Goal: Information Seeking & Learning: Check status

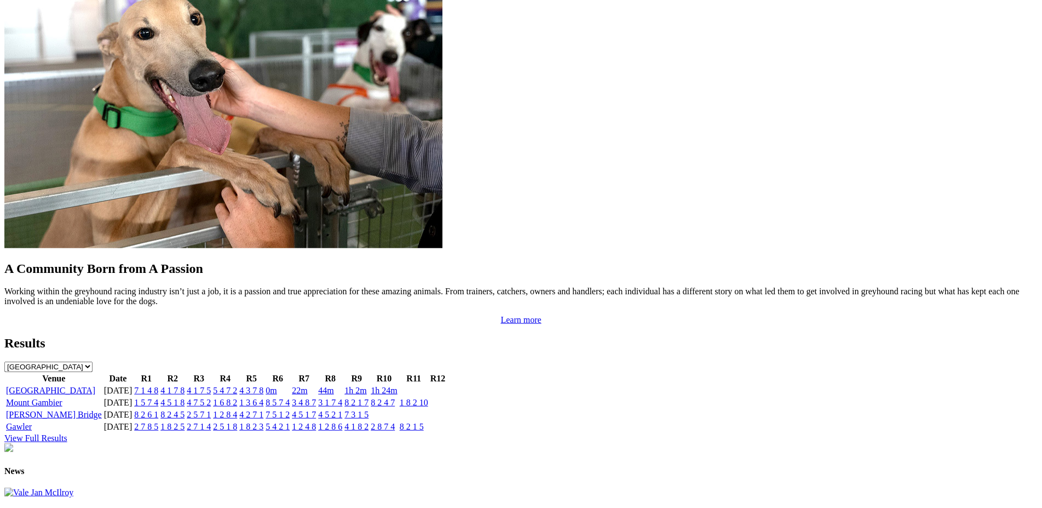
scroll to position [883, 0]
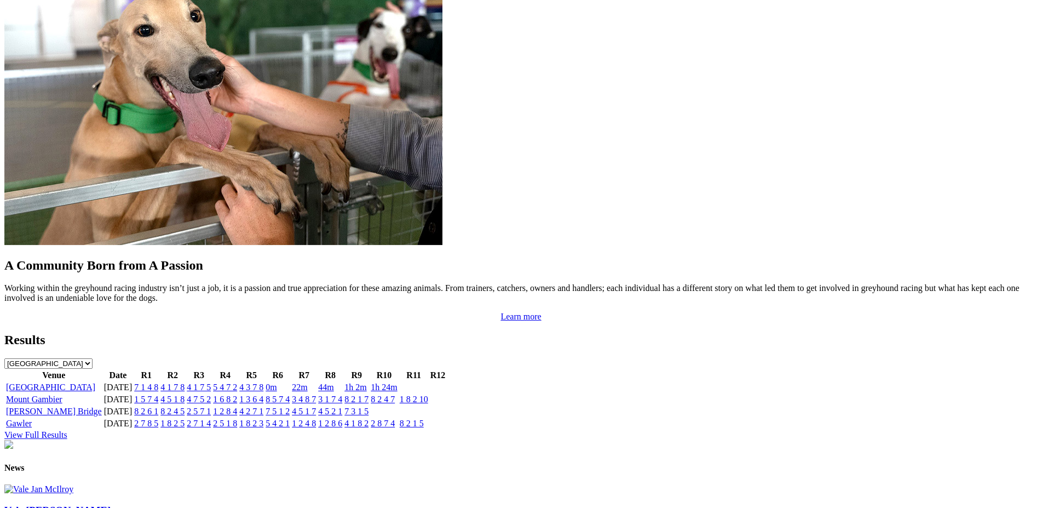
click at [67, 430] on link "View Full Results" at bounding box center [35, 434] width 63 height 9
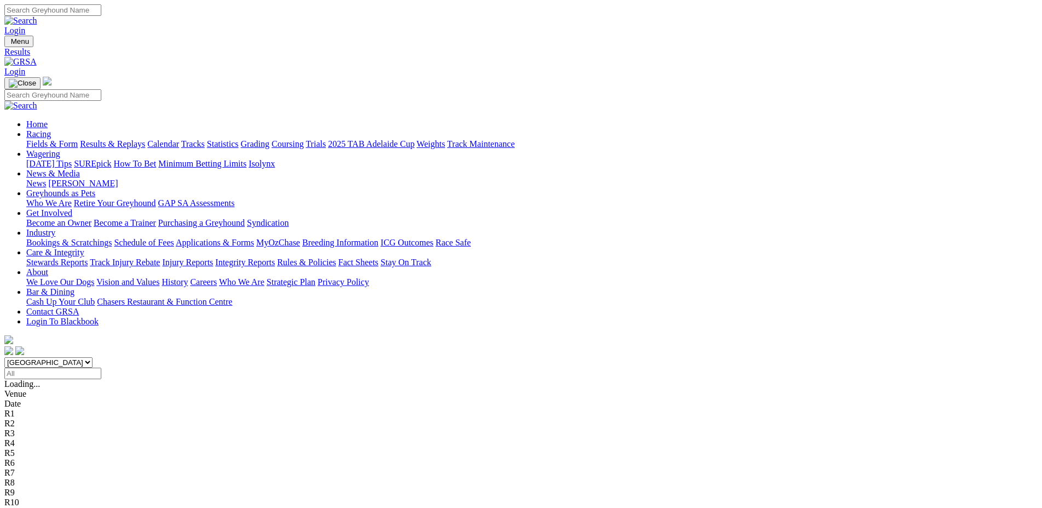
click at [101, 367] on input "Select date" at bounding box center [52, 372] width 97 height 11
type input "[DATE]"
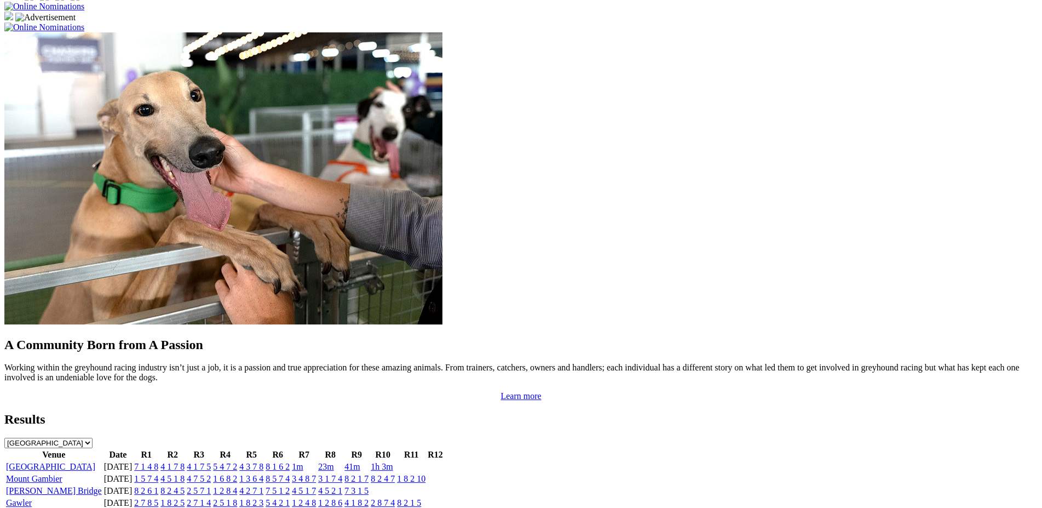
scroll to position [852, 0]
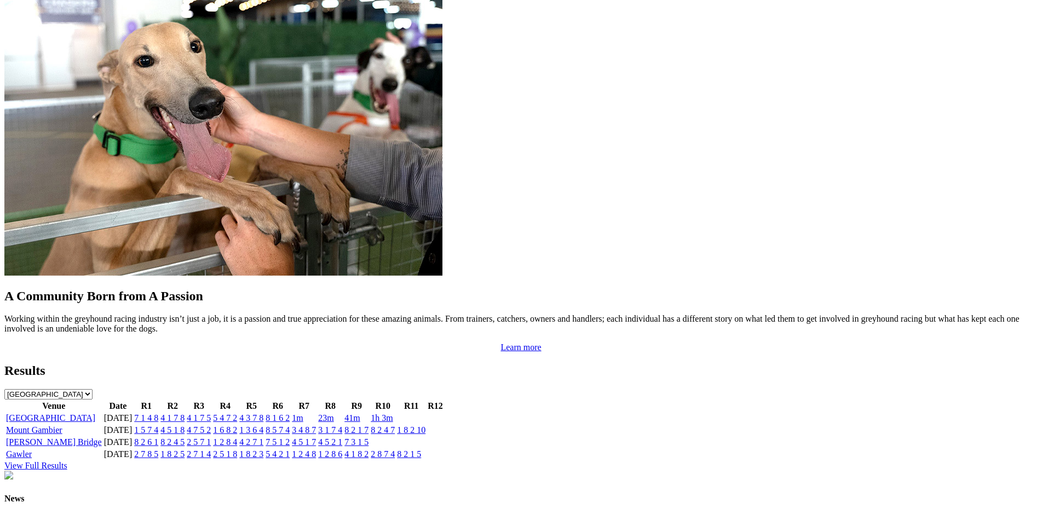
click at [67, 461] on link "View Full Results" at bounding box center [35, 465] width 63 height 9
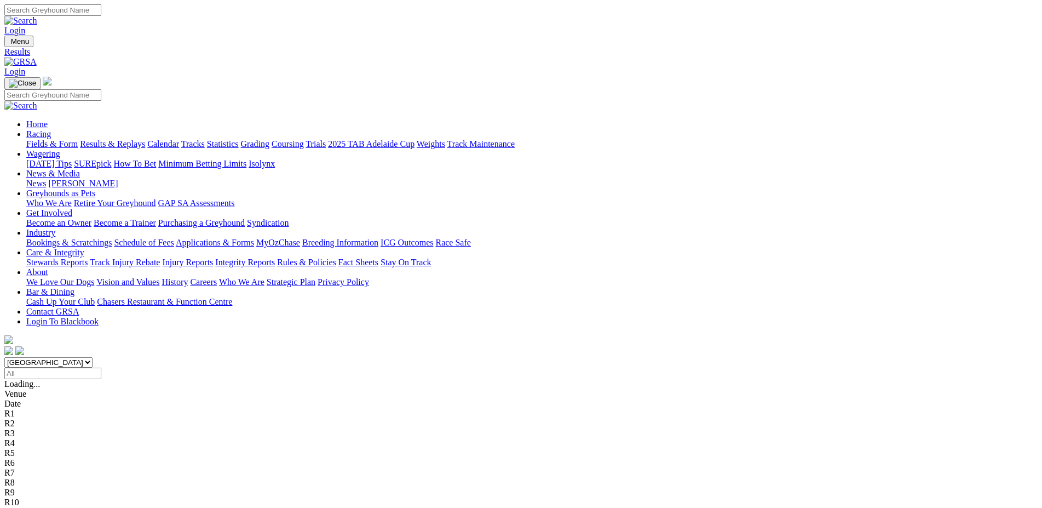
click at [101, 367] on input "Select date" at bounding box center [52, 372] width 97 height 11
type input "[DATE]"
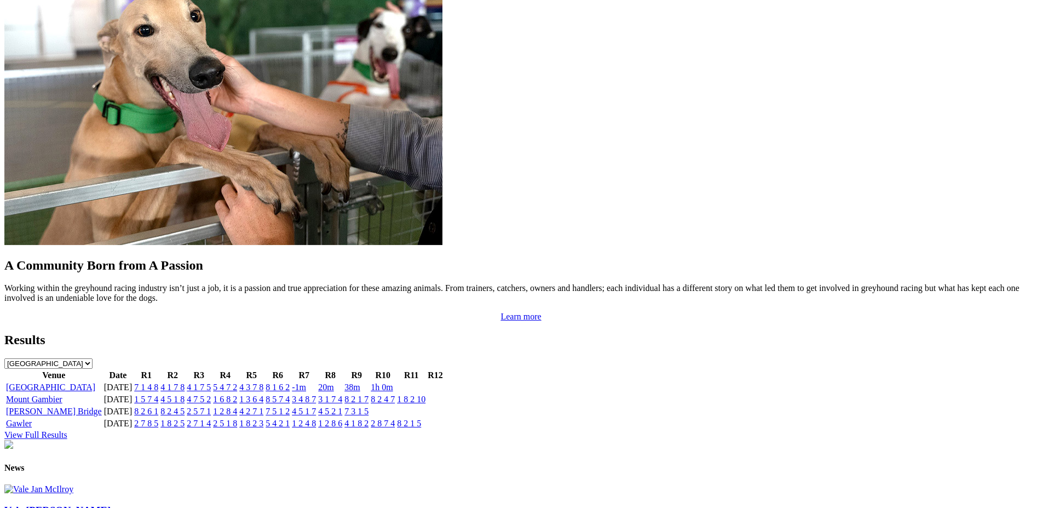
scroll to position [879, 0]
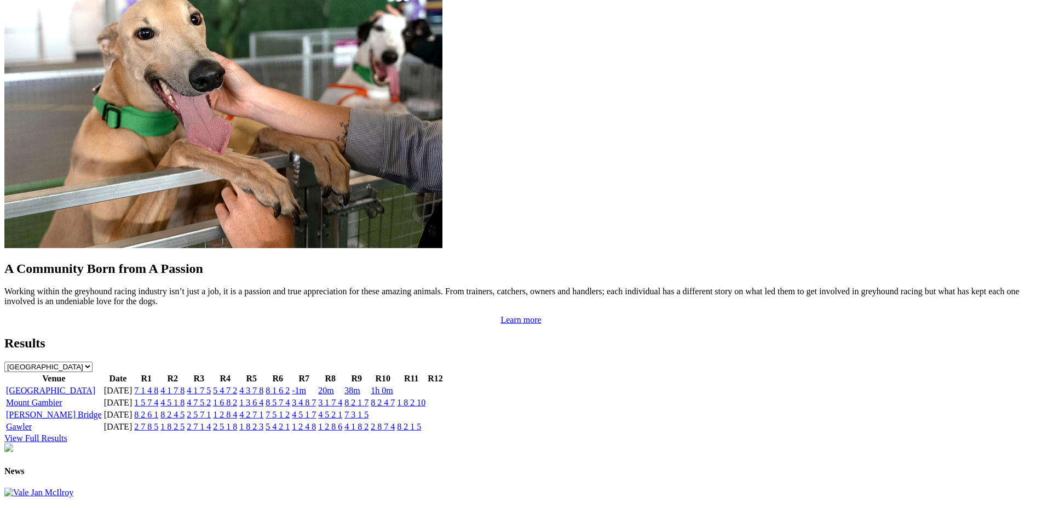
click at [67, 433] on link "View Full Results" at bounding box center [35, 437] width 63 height 9
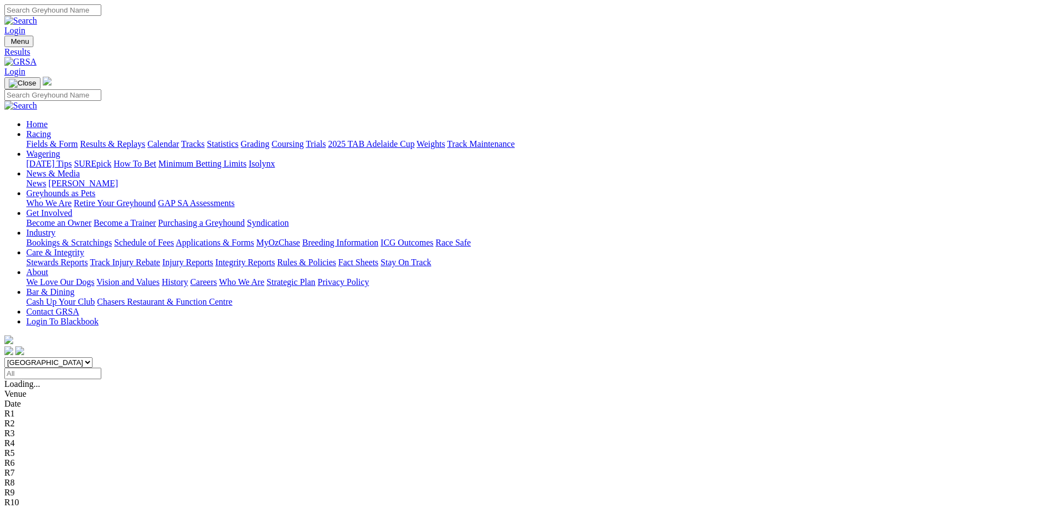
click at [101, 367] on input "Select date" at bounding box center [52, 372] width 97 height 11
type input "[DATE]"
